Goal: Task Accomplishment & Management: Manage account settings

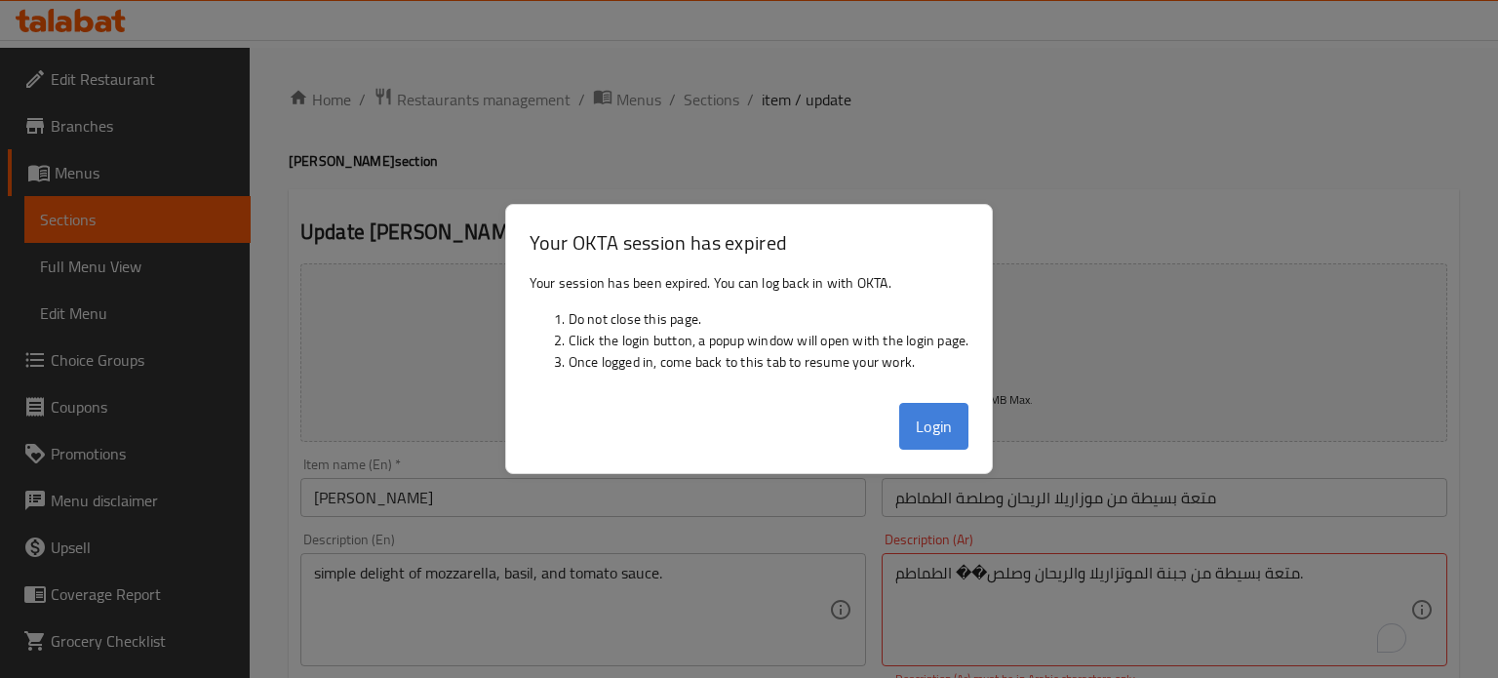
click at [946, 432] on button "Login" at bounding box center [934, 426] width 70 height 47
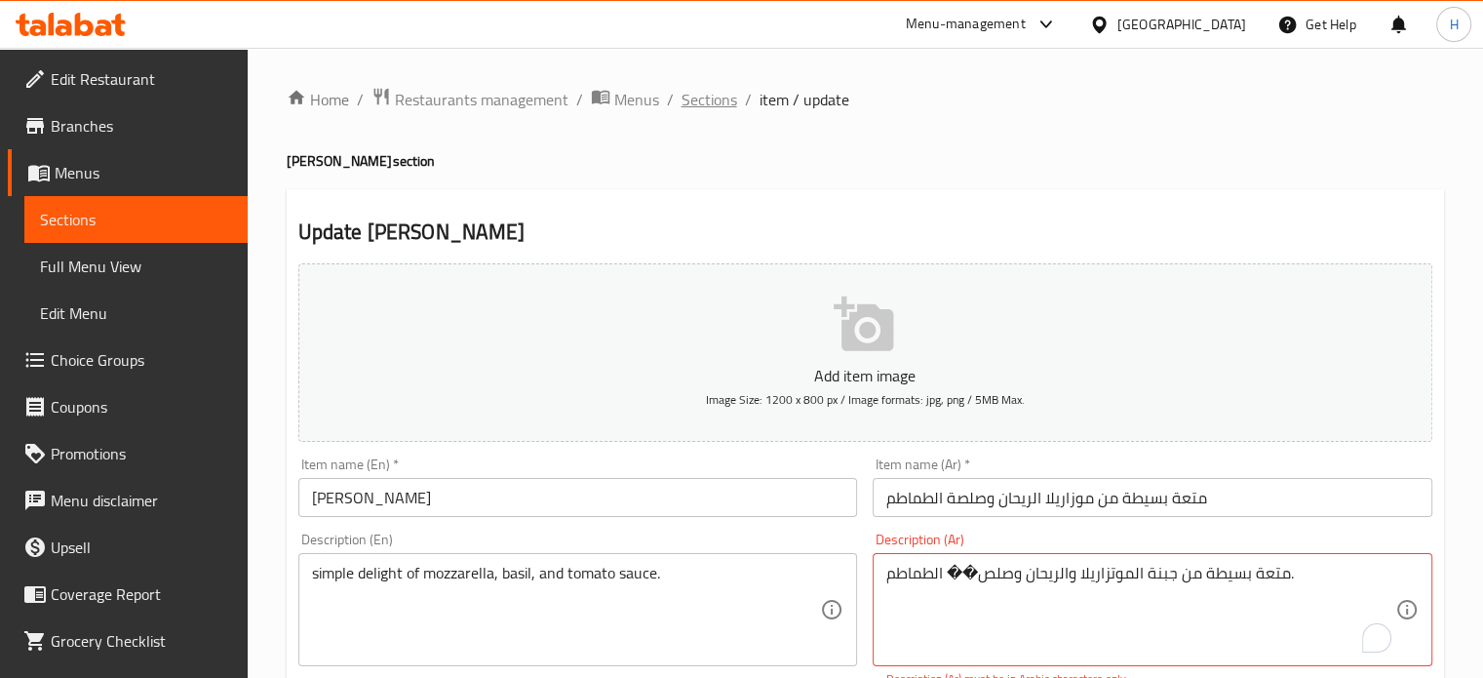
click at [702, 99] on span "Sections" at bounding box center [710, 99] width 56 height 23
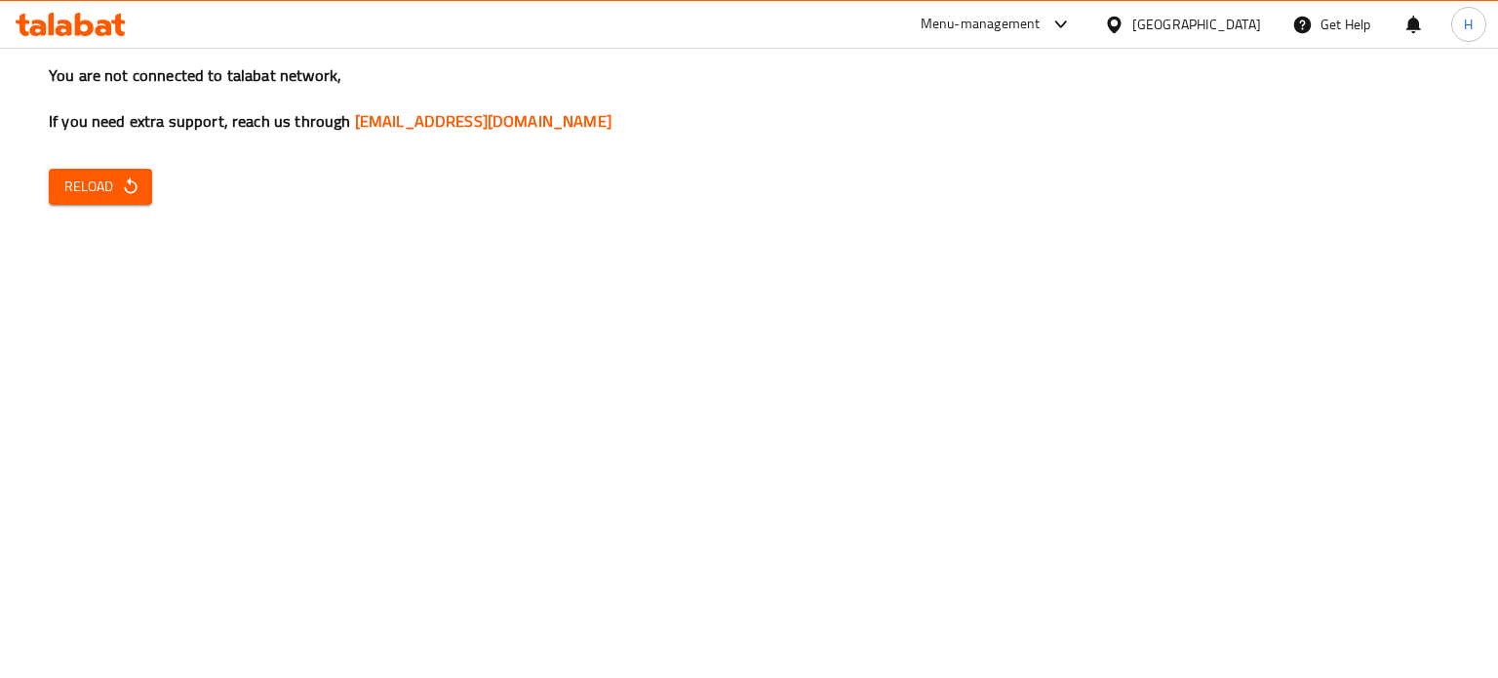
click at [133, 184] on icon "button" at bounding box center [131, 187] width 20 height 20
click at [123, 181] on icon "button" at bounding box center [131, 187] width 20 height 20
click at [97, 190] on span "Reload" at bounding box center [100, 187] width 72 height 24
click at [92, 188] on span "Reload" at bounding box center [100, 187] width 72 height 24
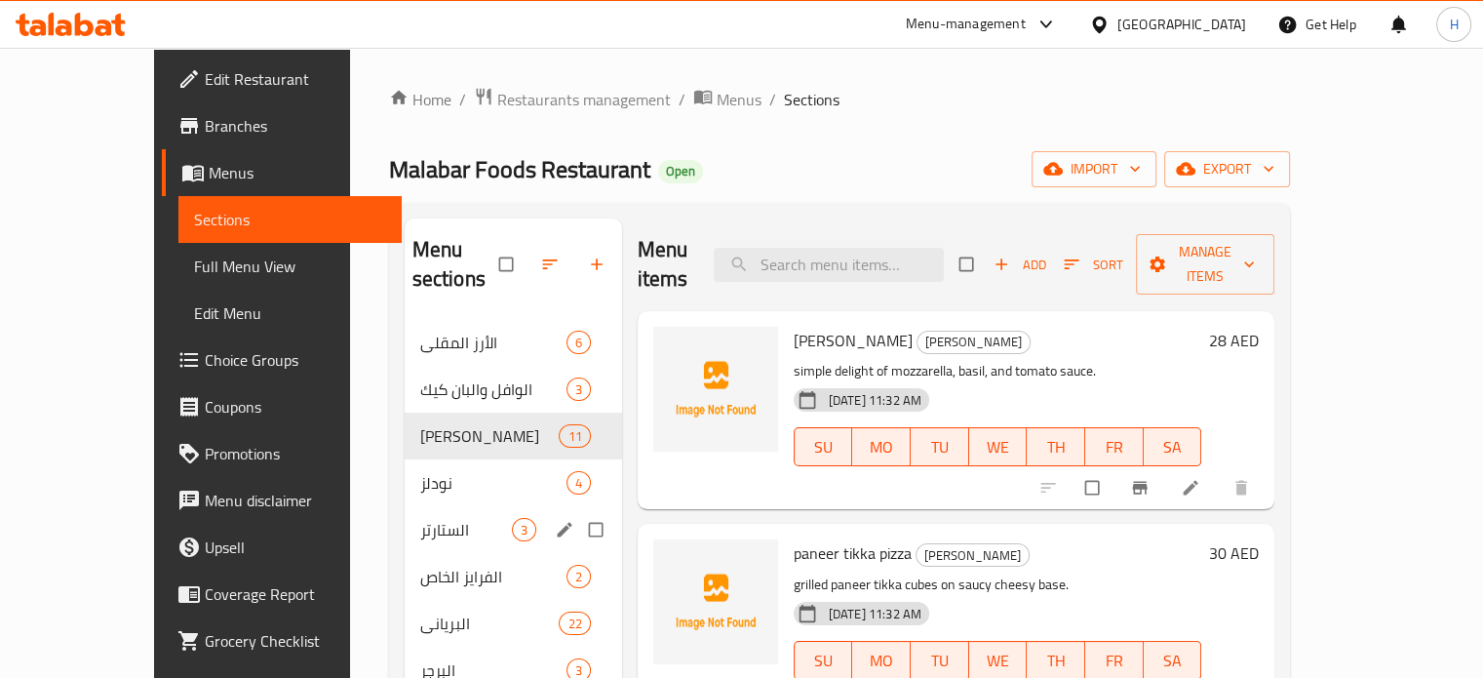
scroll to position [93, 0]
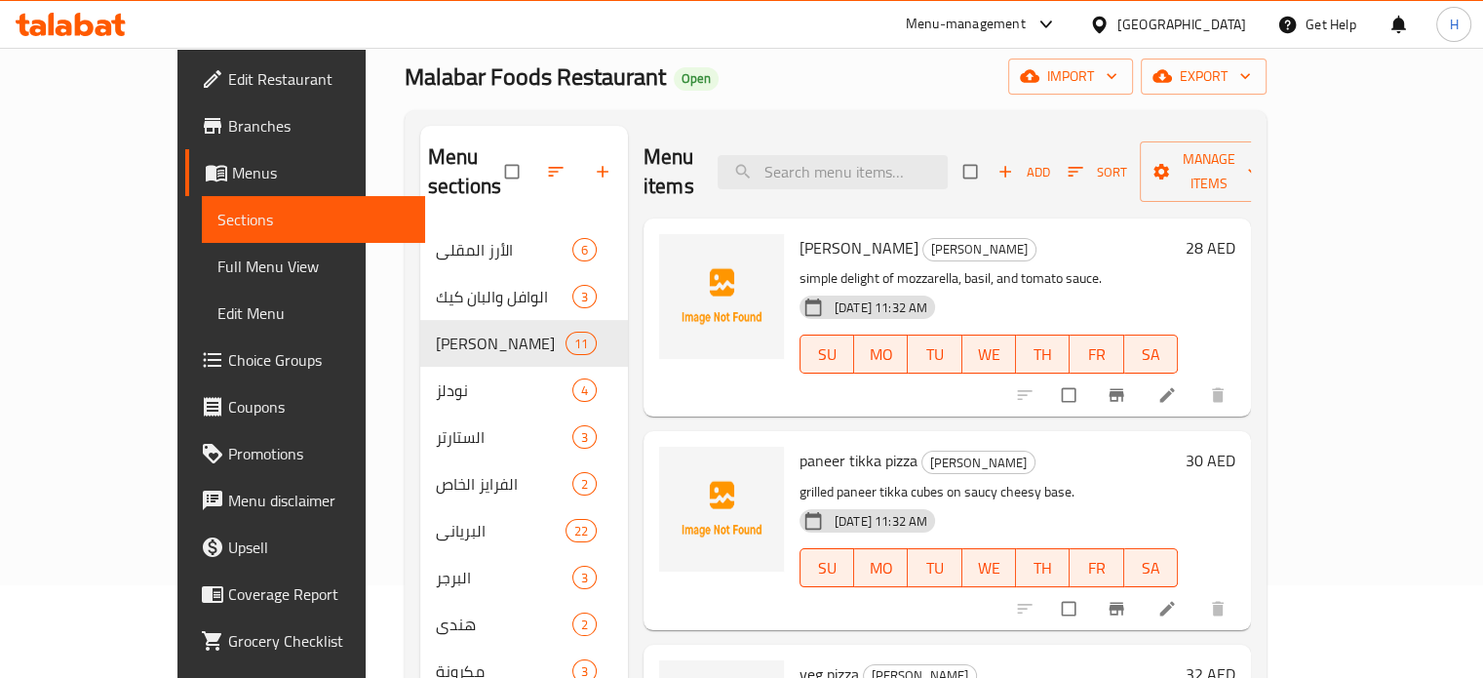
click at [217, 264] on span "Full Menu View" at bounding box center [313, 266] width 192 height 23
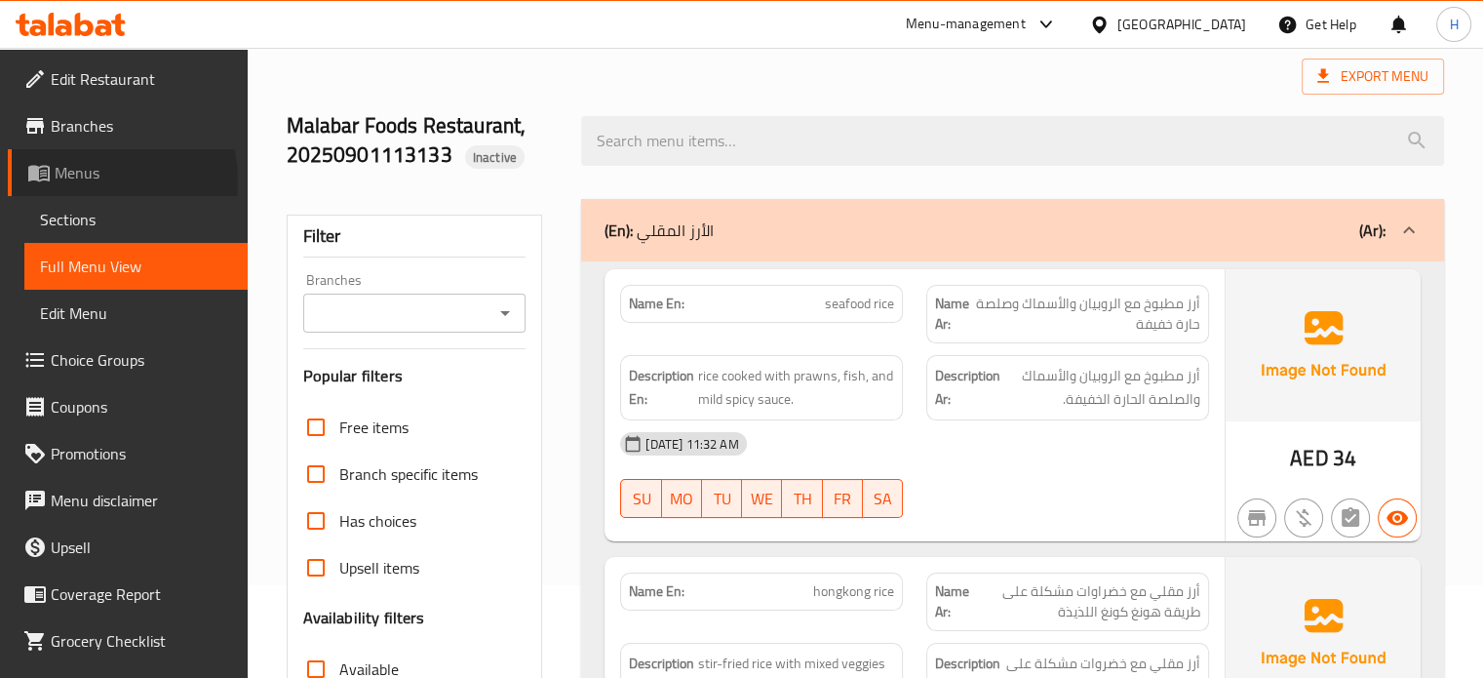
click at [78, 182] on span "Menus" at bounding box center [143, 172] width 177 height 23
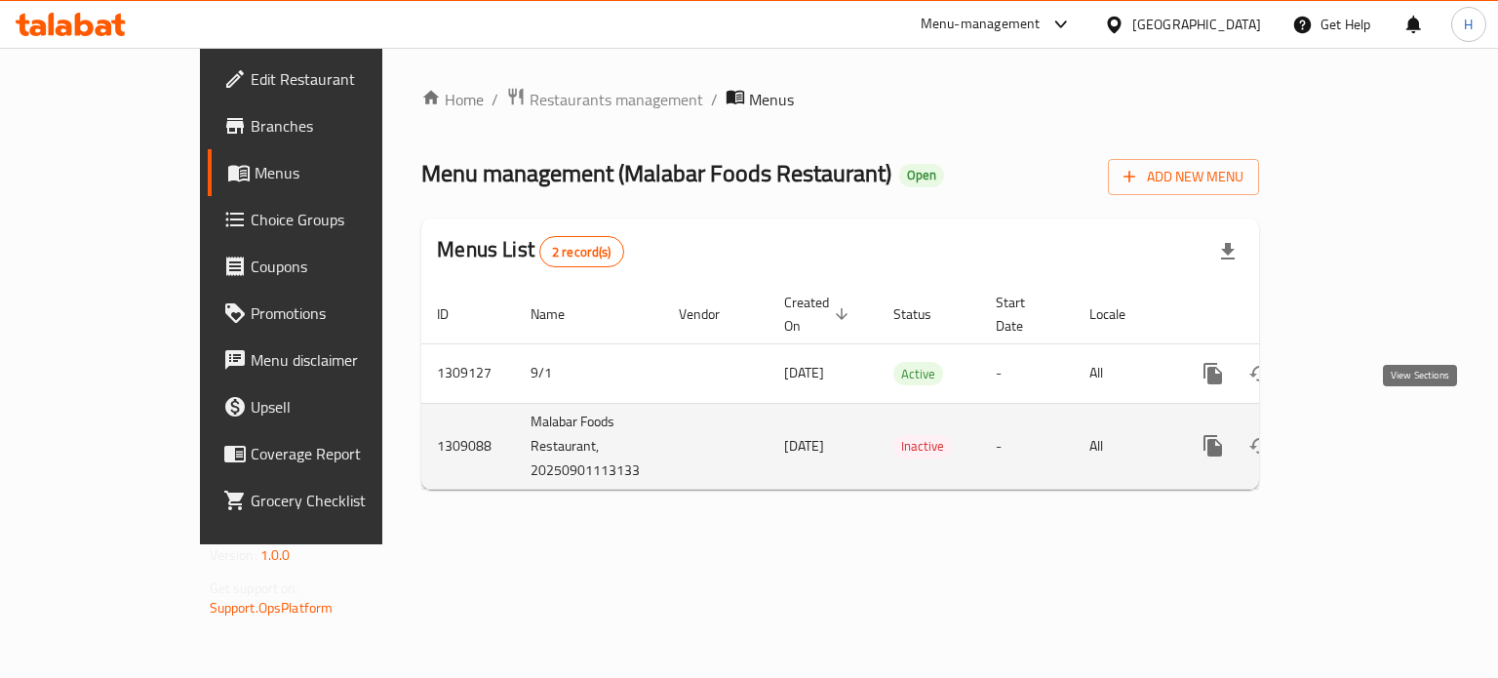
click at [1365, 434] on icon "enhanced table" at bounding box center [1353, 445] width 23 height 23
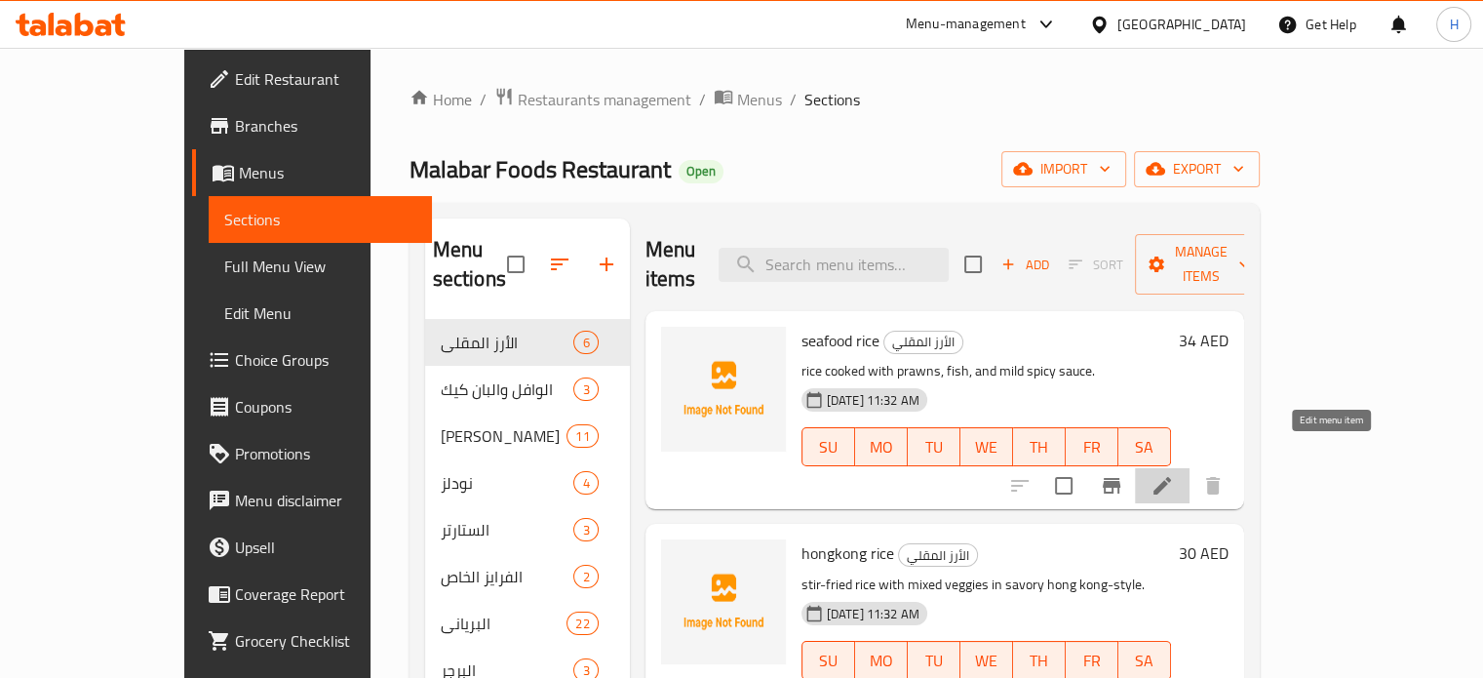
click at [1171, 477] on icon at bounding box center [1163, 486] width 18 height 18
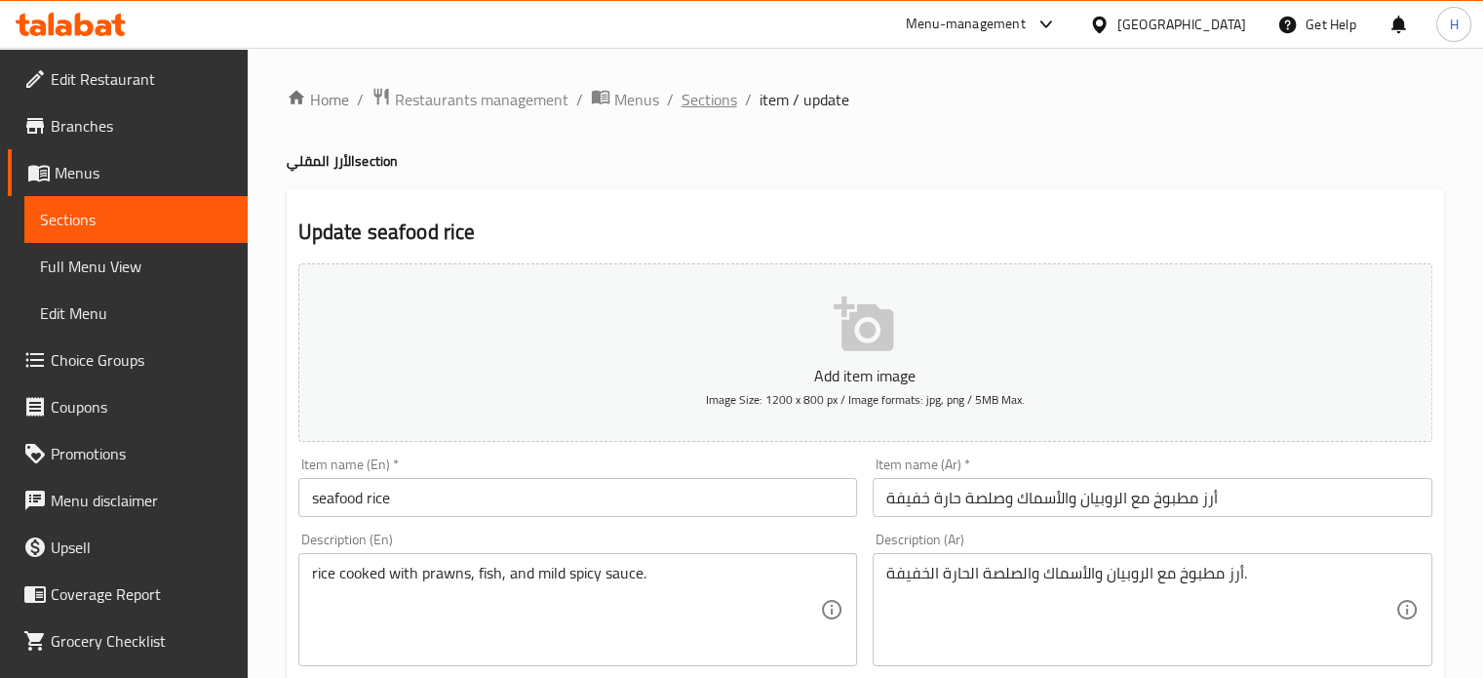
click at [711, 91] on span "Sections" at bounding box center [710, 99] width 56 height 23
